Goal: Navigation & Orientation: Find specific page/section

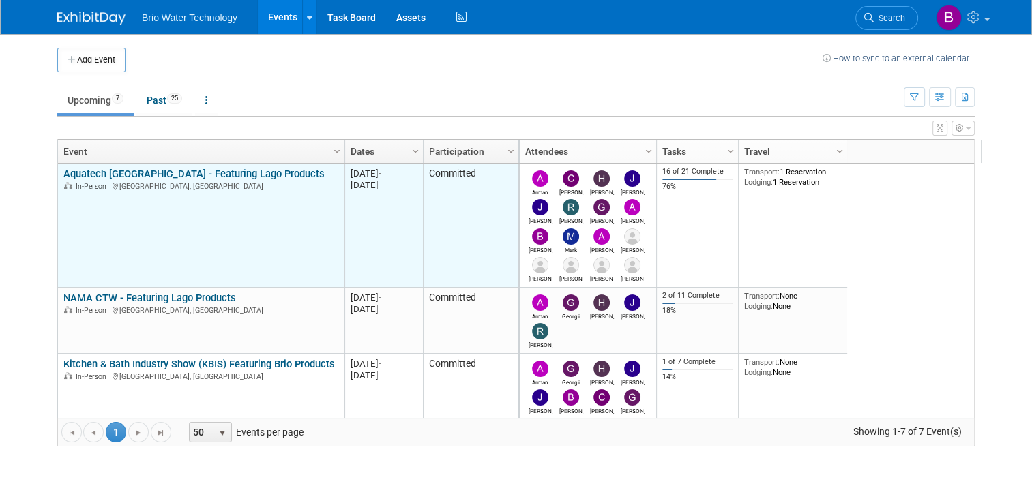
click at [203, 168] on link "Aquatech [GEOGRAPHIC_DATA] - Featuring Lago Products" at bounding box center [193, 174] width 261 height 12
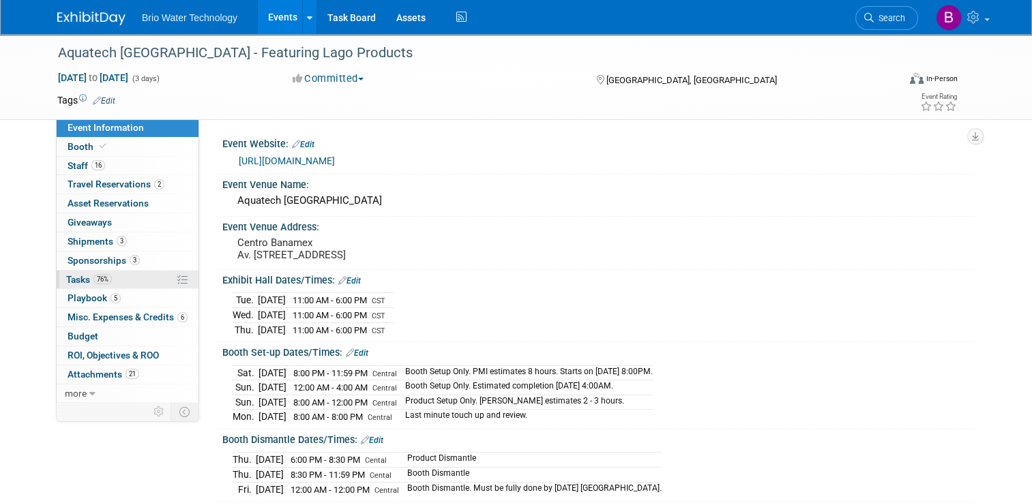
click at [72, 275] on span "Tasks 76%" at bounding box center [89, 279] width 46 height 11
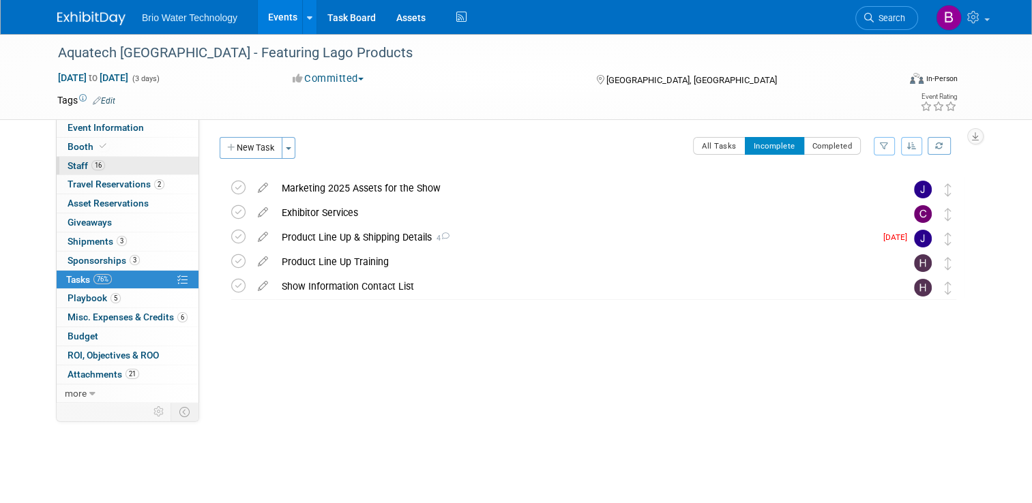
click at [68, 163] on span "Staff 16" at bounding box center [87, 165] width 38 height 11
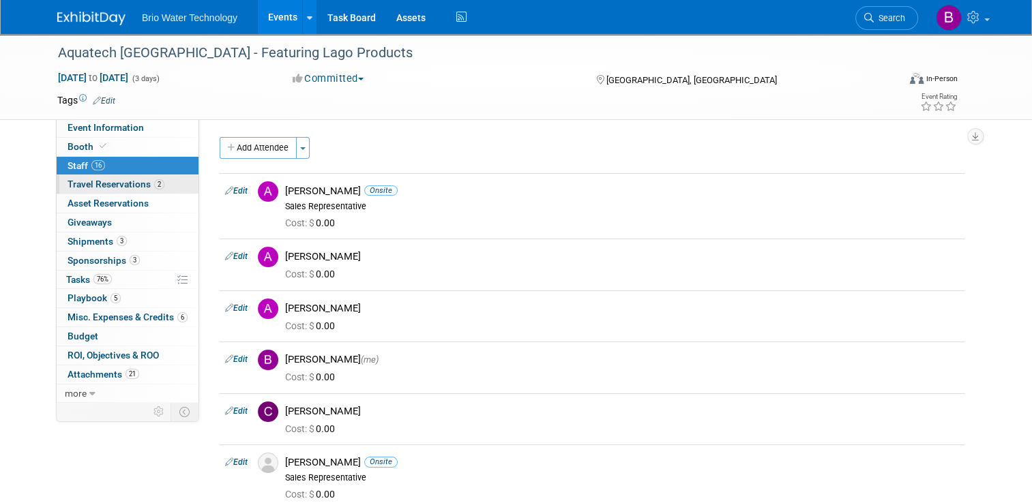
click at [74, 183] on span "Travel Reservations 2" at bounding box center [116, 184] width 97 height 11
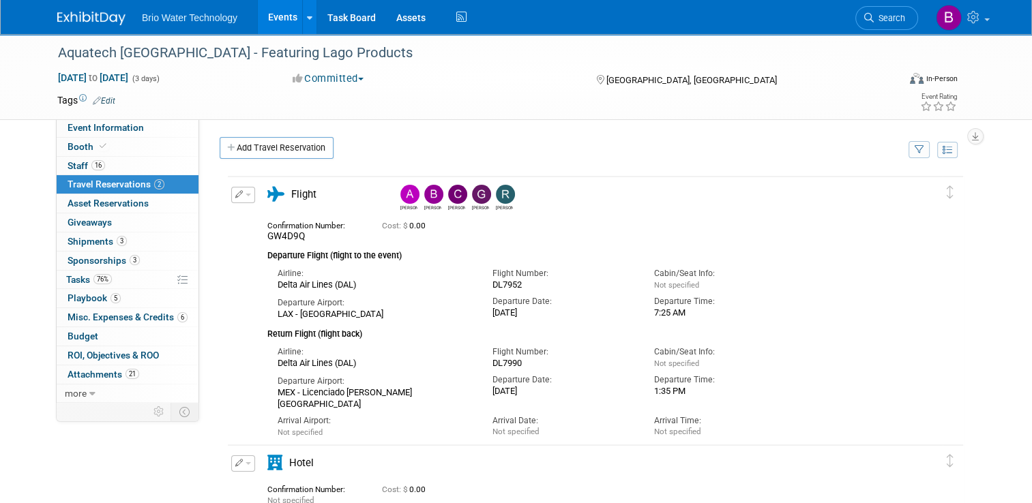
click at [424, 187] on img at bounding box center [433, 194] width 19 height 19
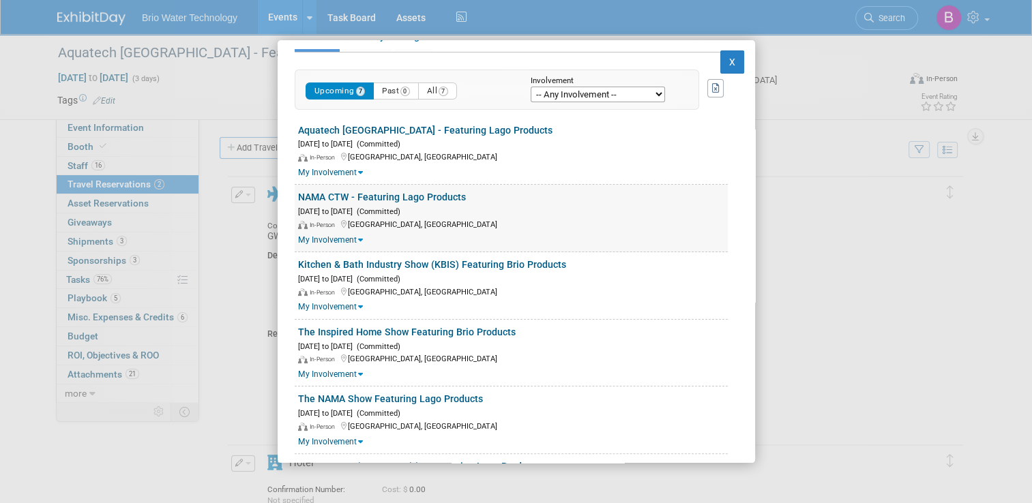
scroll to position [258, 0]
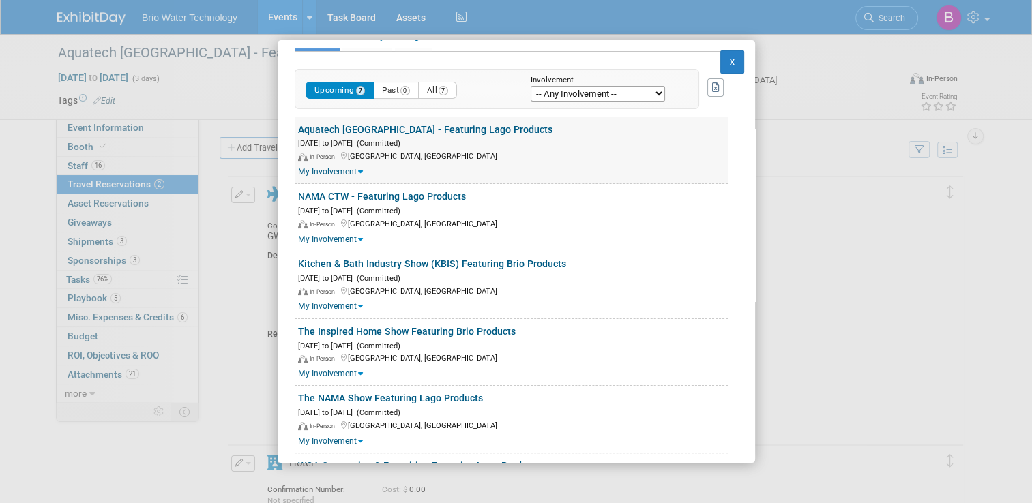
click at [510, 142] on div "Sep 2, 2025 to Sep 4, 2025 (Committed)" at bounding box center [513, 142] width 430 height 13
click at [376, 128] on link "Aquatech [GEOGRAPHIC_DATA] - Featuring Lago Products" at bounding box center [425, 129] width 254 height 11
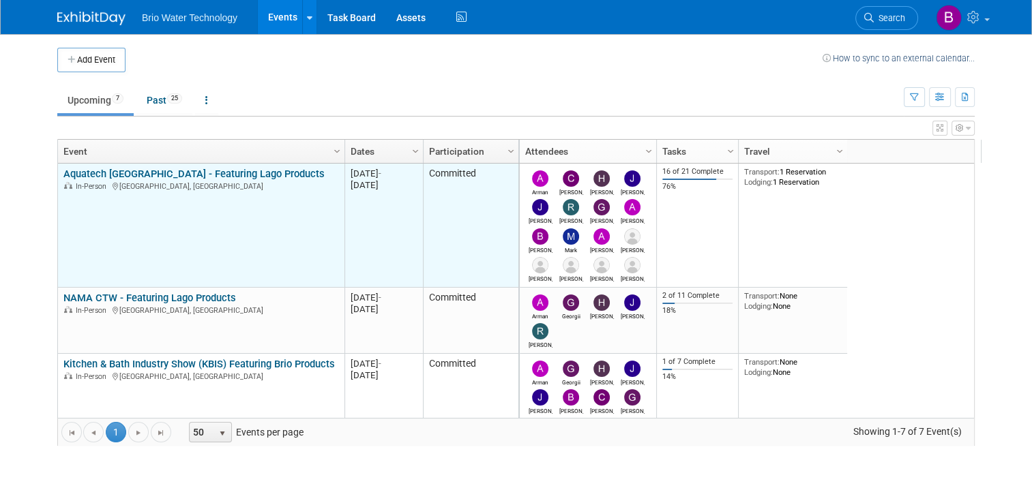
click at [142, 168] on link "Aquatech [GEOGRAPHIC_DATA] - Featuring Lago Products" at bounding box center [193, 174] width 261 height 12
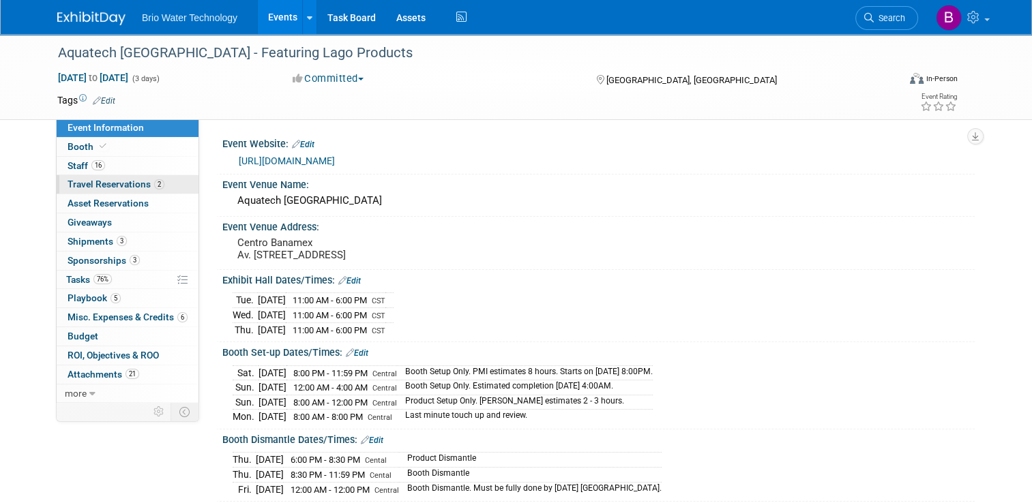
click at [104, 185] on span "Travel Reservations 2" at bounding box center [116, 184] width 97 height 11
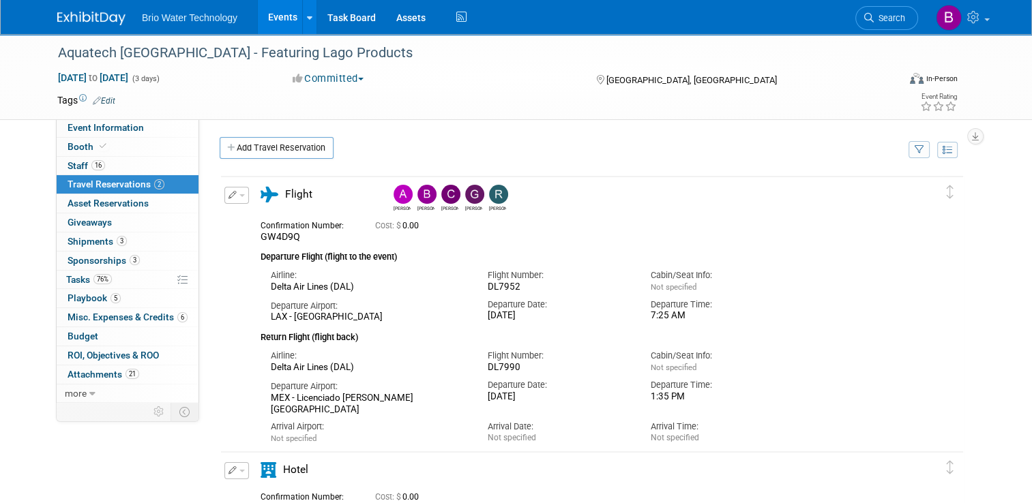
click at [421, 193] on img at bounding box center [426, 194] width 19 height 19
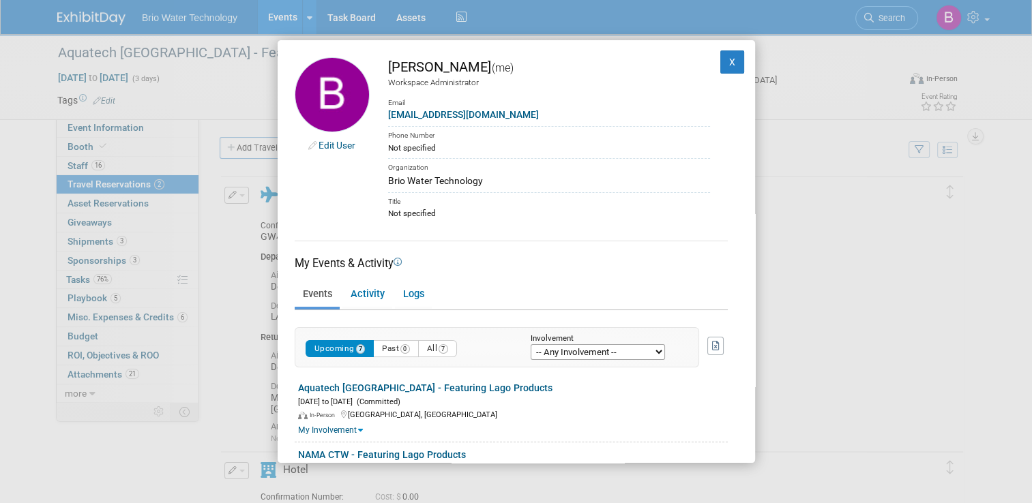
click at [657, 349] on select "-- Any Involvement -- Created the event Tagged as Attendee Tagged in Travel Res…" at bounding box center [598, 352] width 134 height 16
click at [374, 293] on link "Activity" at bounding box center [367, 295] width 50 height 24
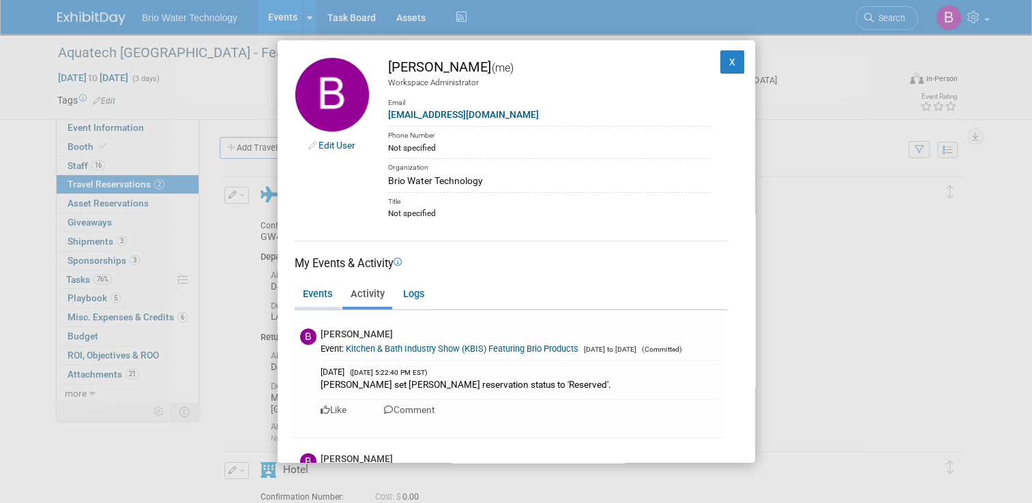
click at [327, 297] on link "Events" at bounding box center [317, 295] width 45 height 24
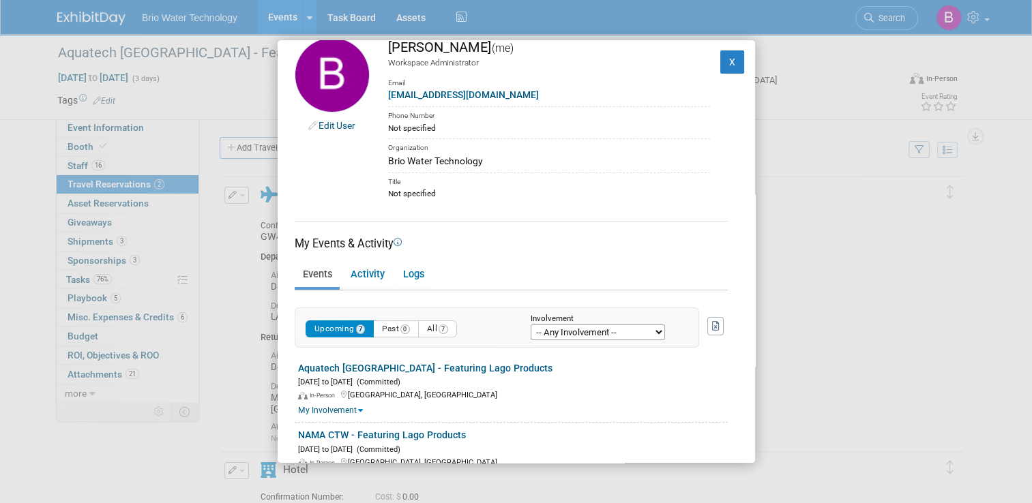
scroll to position [16, 0]
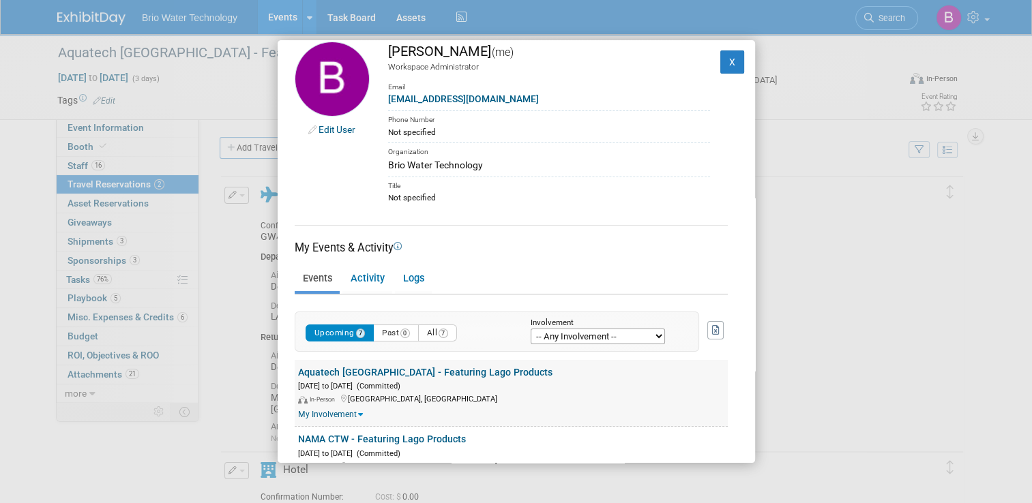
click at [446, 368] on link "Aquatech [GEOGRAPHIC_DATA] - Featuring Lago Products" at bounding box center [425, 372] width 254 height 11
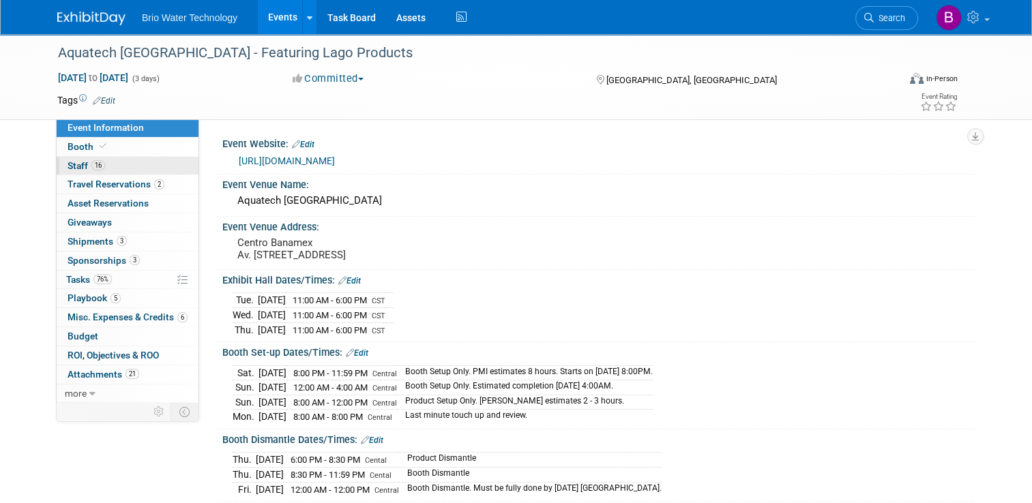
click at [68, 161] on span "Staff 16" at bounding box center [87, 165] width 38 height 11
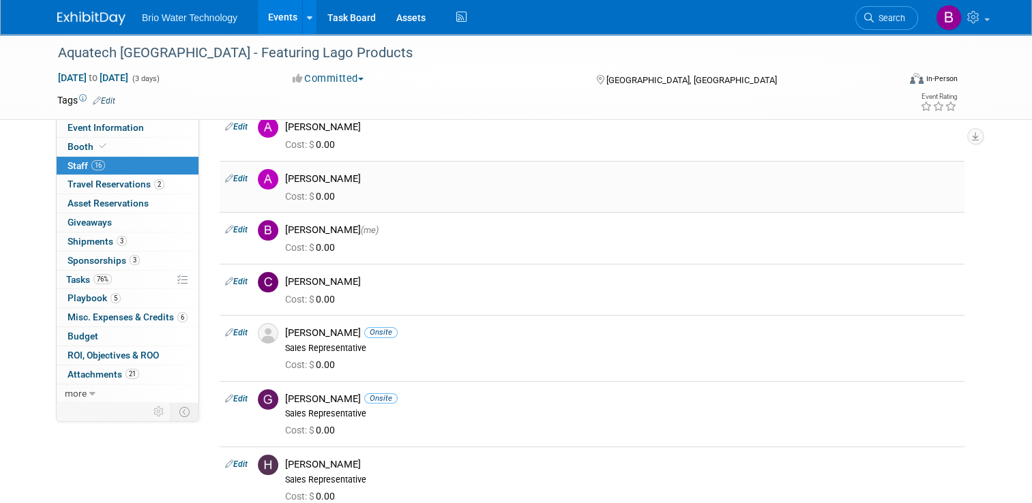
scroll to position [123, 0]
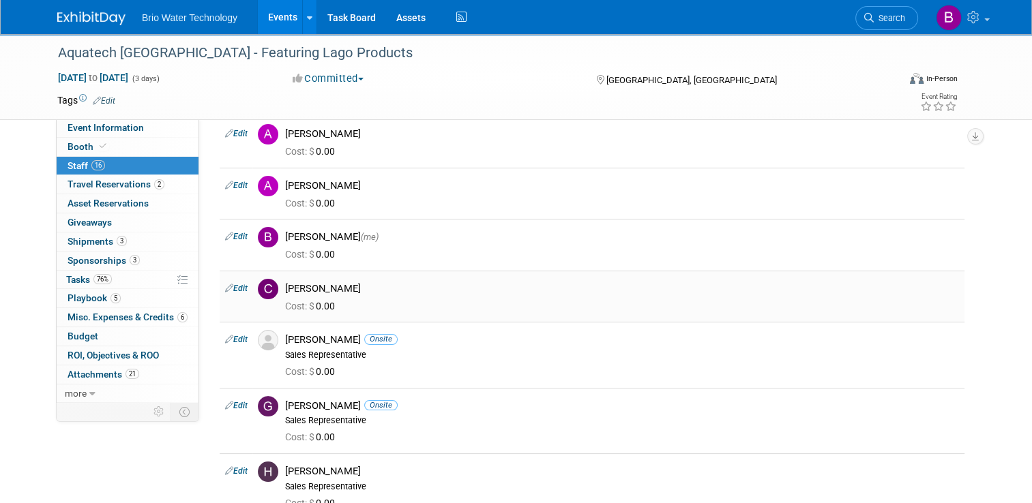
click at [306, 286] on div "[PERSON_NAME]" at bounding box center [622, 288] width 674 height 13
click at [263, 288] on img at bounding box center [268, 289] width 20 height 20
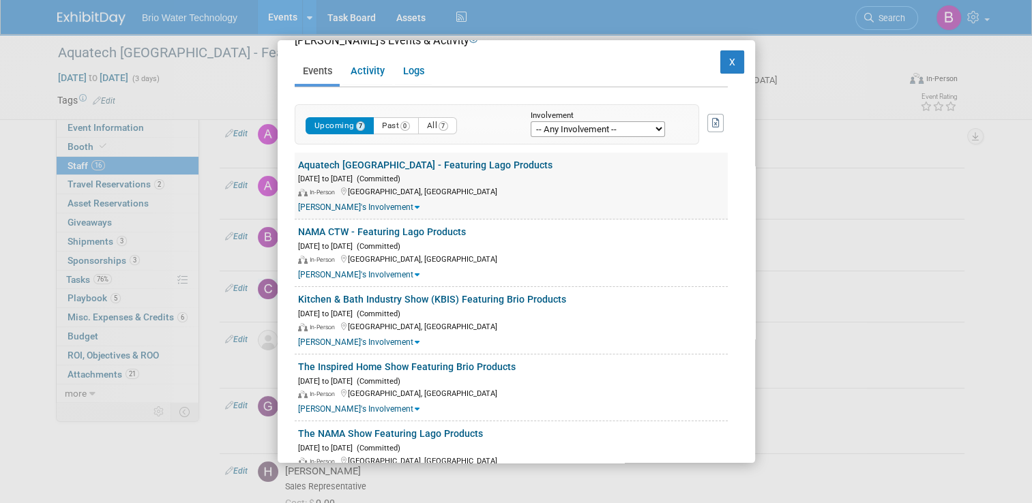
scroll to position [222, 0]
click at [383, 158] on link "Aquatech [GEOGRAPHIC_DATA] - Featuring Lago Products" at bounding box center [425, 163] width 254 height 11
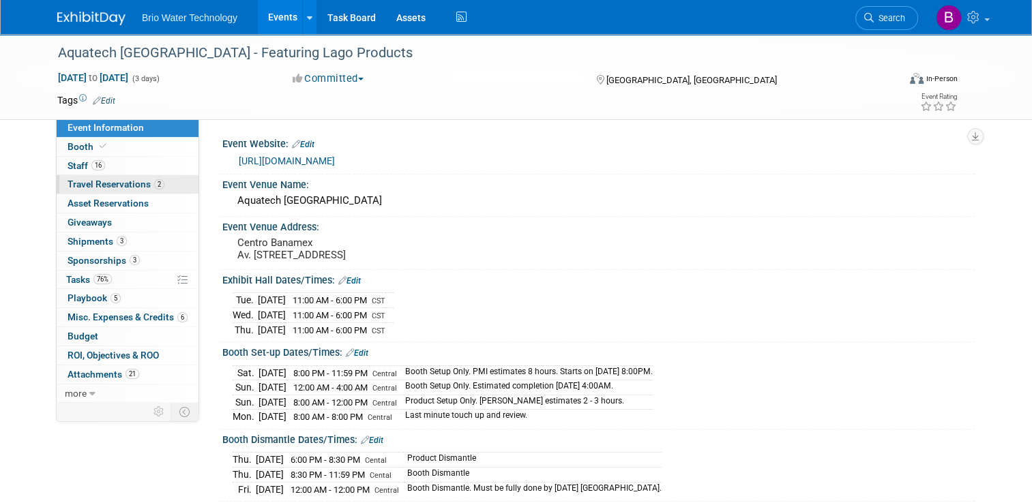
click at [78, 187] on span "Travel Reservations 2" at bounding box center [116, 184] width 97 height 11
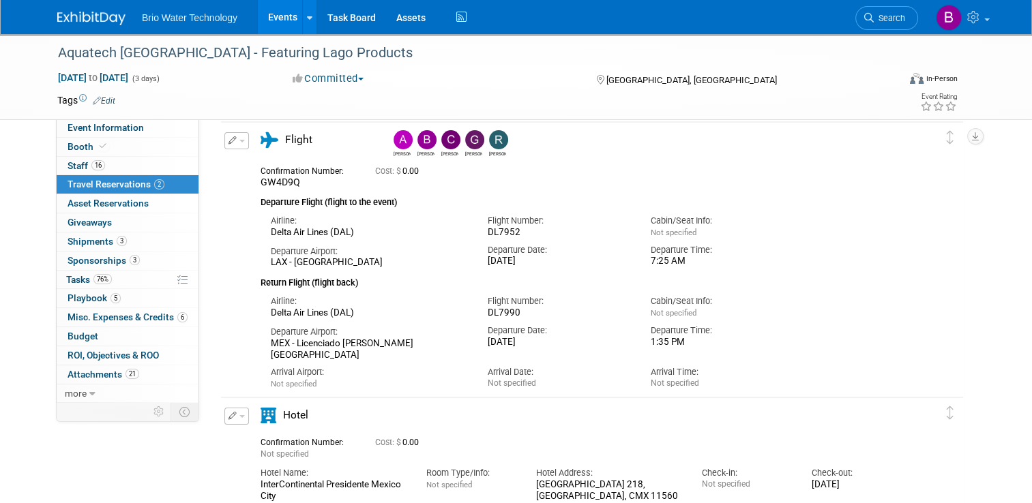
scroll to position [44, 0]
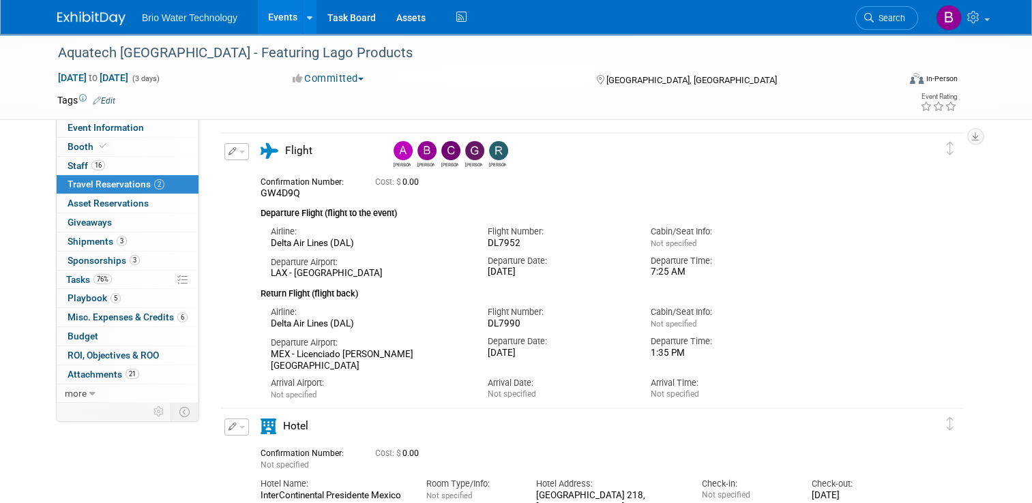
click at [801, 128] on div "[PERSON_NAME]" at bounding box center [591, 344] width 765 height 442
